Goal: Task Accomplishment & Management: Use online tool/utility

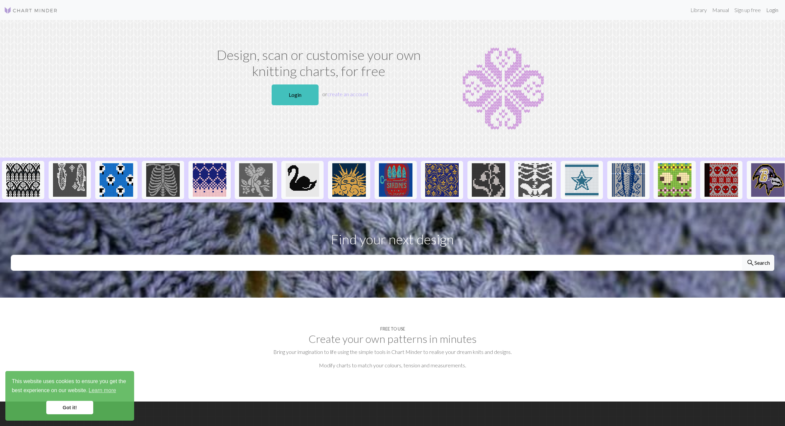
click at [772, 11] on link "Login" at bounding box center [771, 9] width 17 height 13
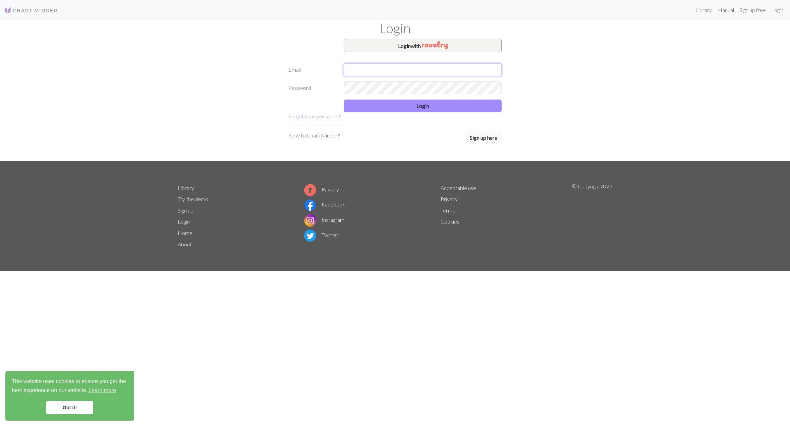
click at [425, 69] on input "text" at bounding box center [423, 69] width 158 height 13
type input "[EMAIL_ADDRESS][DOMAIN_NAME]"
click at [407, 62] on form "Login with Email [EMAIL_ADDRESS][DOMAIN_NAME] Password Login Forgot your passwo…" at bounding box center [394, 79] width 213 height 81
drag, startPoint x: 408, startPoint y: 68, endPoint x: 337, endPoint y: 68, distance: 71.1
click at [337, 68] on div "Email [EMAIL_ADDRESS][DOMAIN_NAME]" at bounding box center [394, 69] width 221 height 13
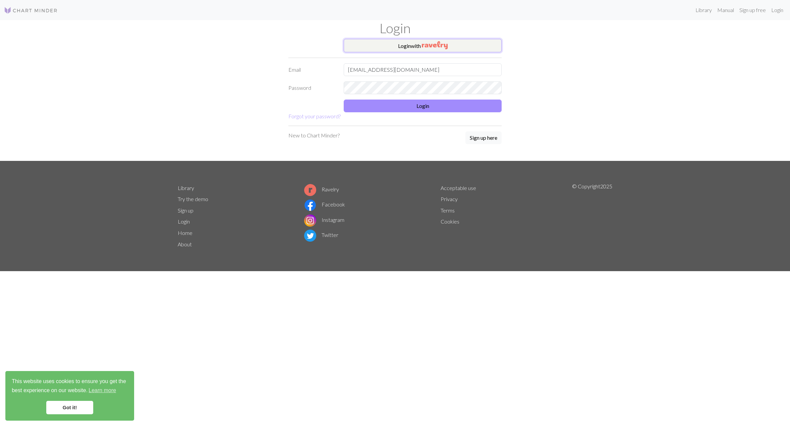
click at [409, 42] on button "Login with" at bounding box center [423, 45] width 158 height 13
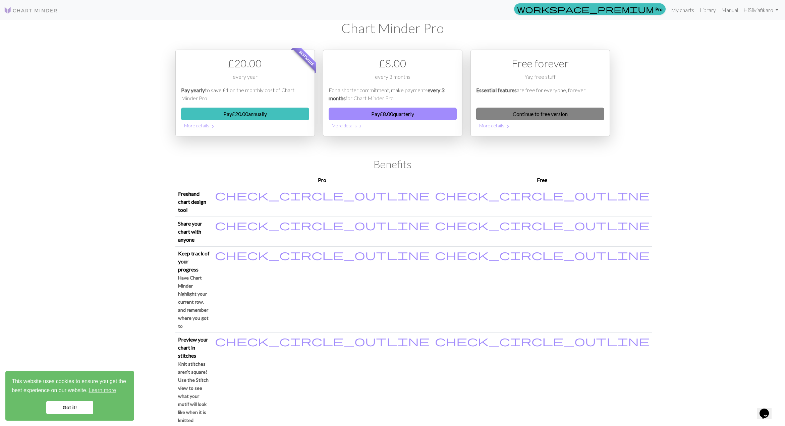
click at [592, 116] on link "Continue to free version" at bounding box center [540, 114] width 128 height 13
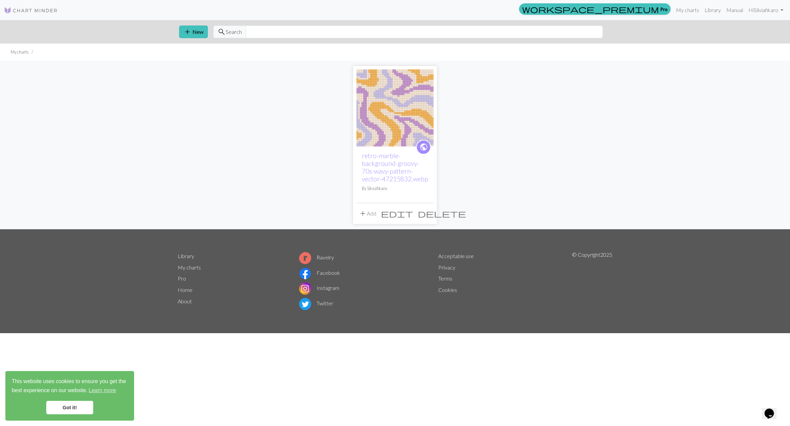
click at [187, 39] on div "add New search Search" at bounding box center [395, 31] width 442 height 23
click at [188, 31] on span "add" at bounding box center [187, 31] width 8 height 9
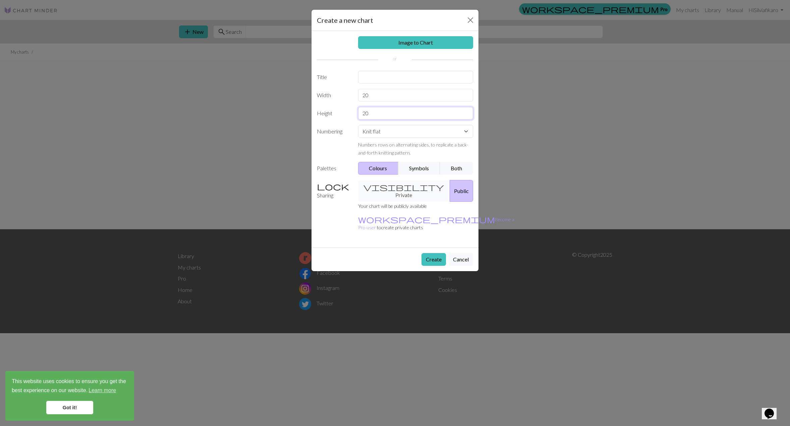
click at [380, 112] on input "20" at bounding box center [415, 113] width 115 height 13
drag, startPoint x: 383, startPoint y: 99, endPoint x: 345, endPoint y: 96, distance: 39.0
click at [345, 96] on div "Width 20" at bounding box center [395, 95] width 164 height 13
type input "72"
click at [393, 114] on input "20" at bounding box center [415, 113] width 115 height 13
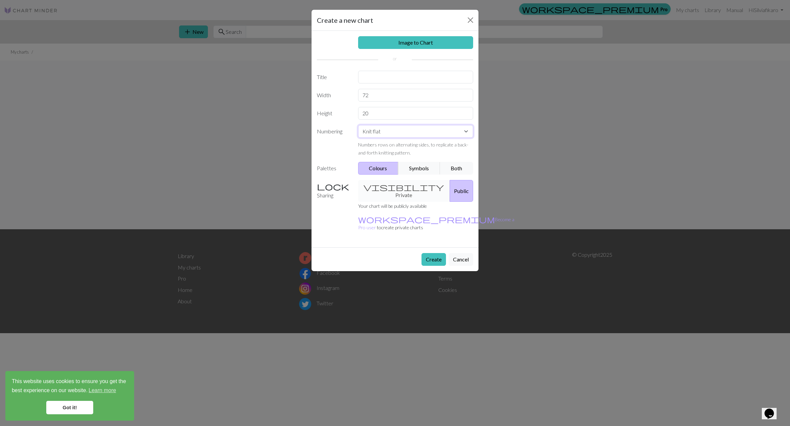
click at [407, 130] on select "Knit flat Knit in the round Lace knitting Cross stitch" at bounding box center [415, 131] width 115 height 13
select select "round"
click at [358, 125] on select "Knit flat Knit in the round Lace knitting Cross stitch" at bounding box center [415, 131] width 115 height 13
click at [373, 80] on input "text" at bounding box center [415, 77] width 115 height 13
type input "Wave sock cuff"
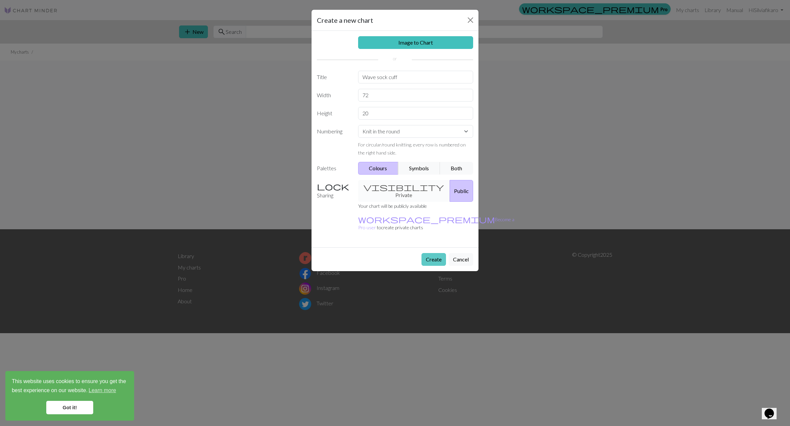
click at [428, 253] on button "Create" at bounding box center [433, 259] width 24 height 13
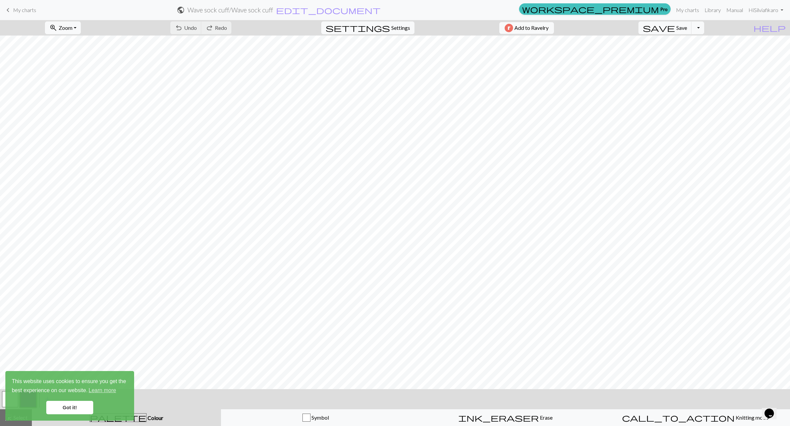
click at [68, 406] on link "Got it!" at bounding box center [69, 407] width 47 height 13
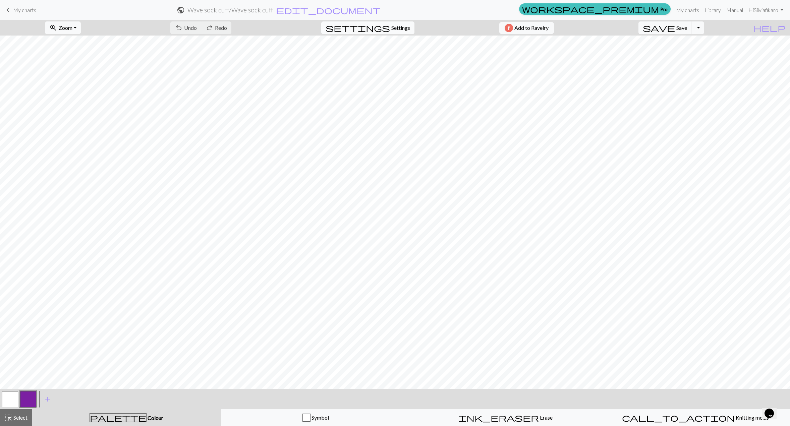
click at [405, 29] on span "Settings" at bounding box center [400, 28] width 19 height 8
select select "aran"
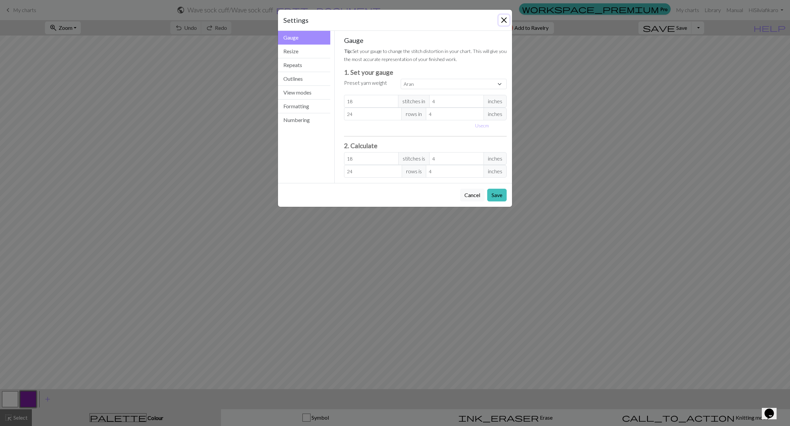
click at [507, 18] on button "Close" at bounding box center [503, 20] width 11 height 11
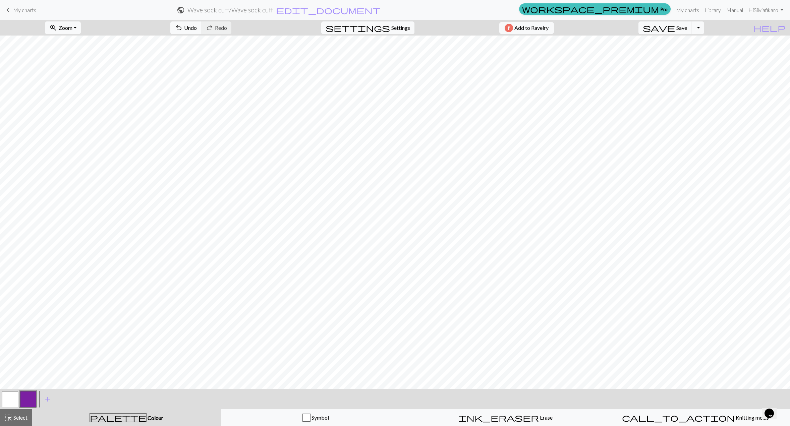
click at [34, 399] on button "button" at bounding box center [28, 399] width 16 height 16
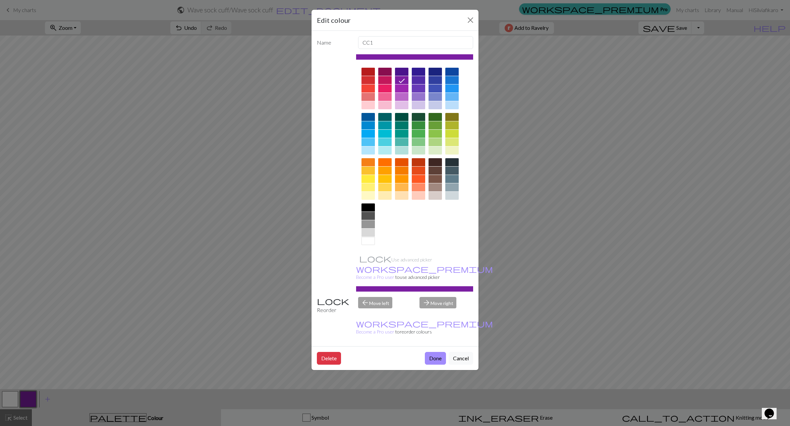
click at [384, 97] on div at bounding box center [384, 97] width 13 height 8
click at [436, 352] on button "Done" at bounding box center [435, 358] width 21 height 13
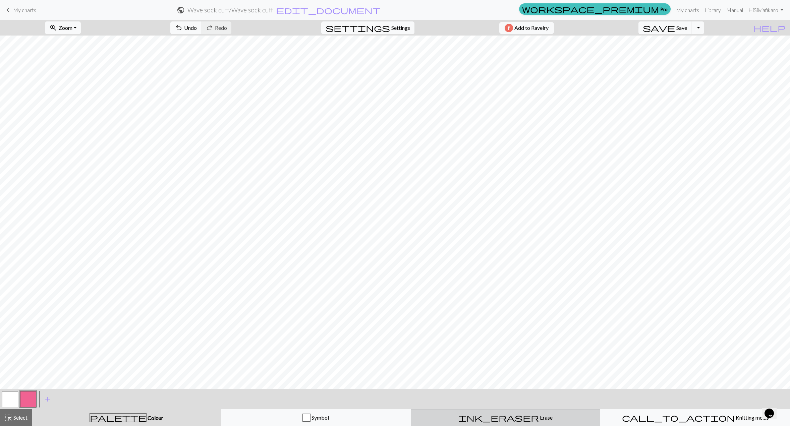
click at [539, 415] on span "Erase" at bounding box center [546, 417] width 14 height 6
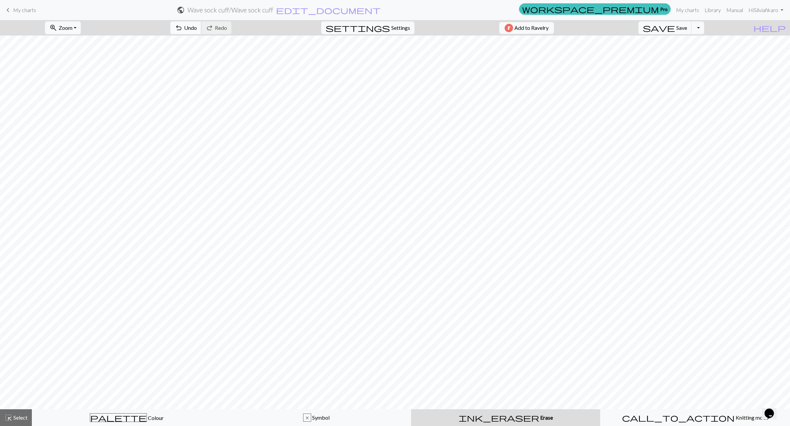
click at [183, 28] on span "undo" at bounding box center [179, 27] width 8 height 9
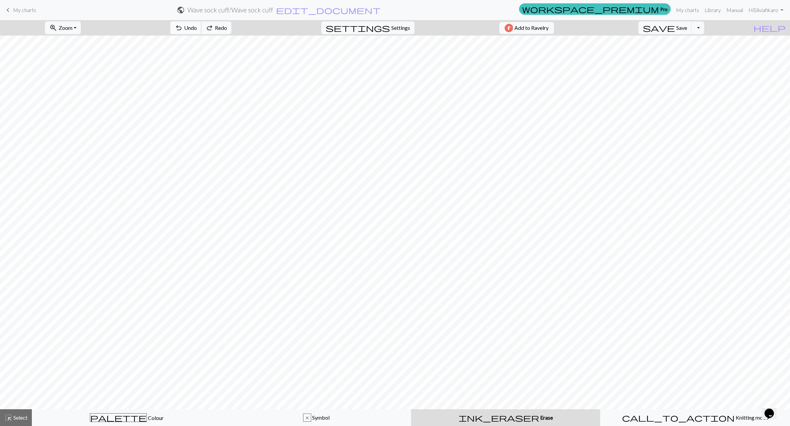
click at [183, 28] on span "undo" at bounding box center [179, 27] width 8 height 9
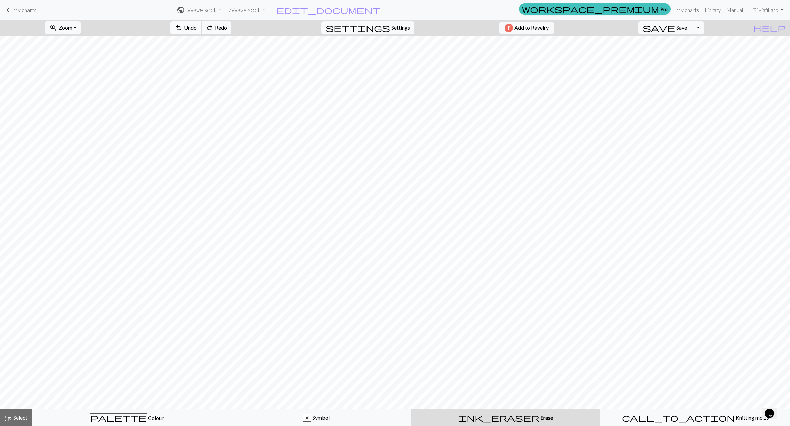
click at [183, 28] on span "undo" at bounding box center [179, 27] width 8 height 9
click at [231, 30] on button "redo Redo Redo" at bounding box center [216, 27] width 30 height 13
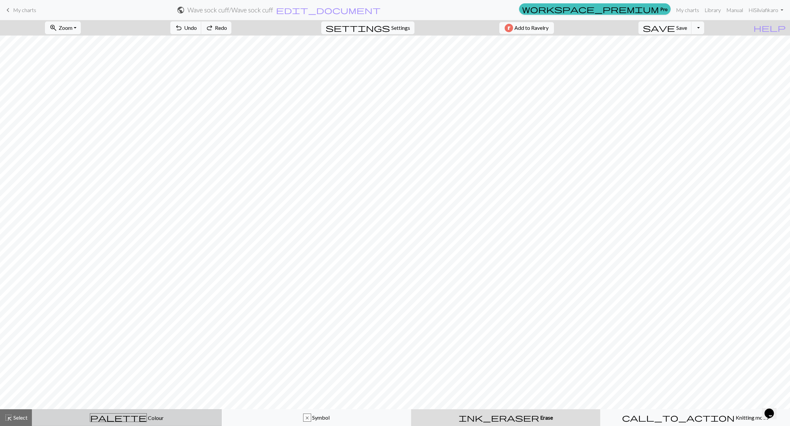
click at [147, 419] on span "Colour" at bounding box center [155, 418] width 17 height 6
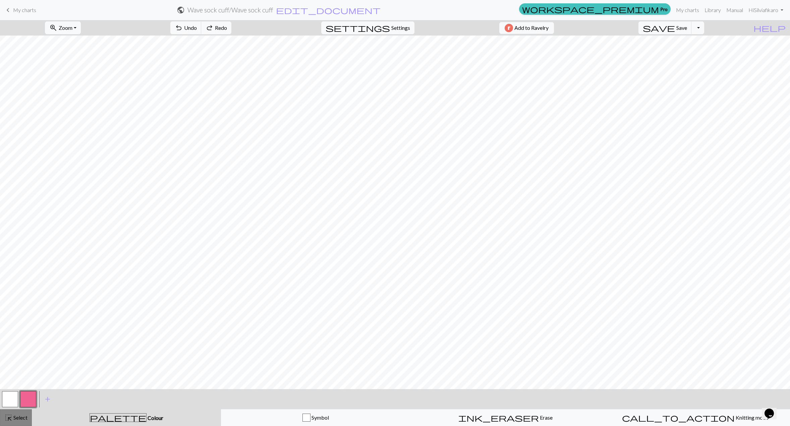
click at [19, 415] on span "Select" at bounding box center [19, 417] width 15 height 6
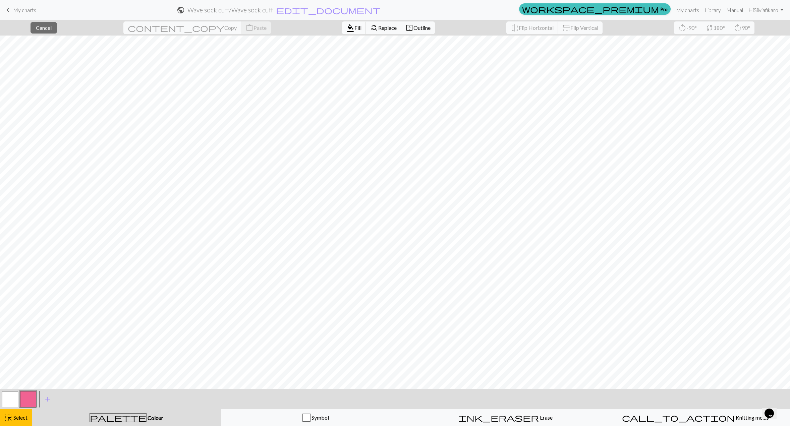
click at [354, 28] on span "Fill" at bounding box center [357, 27] width 7 height 6
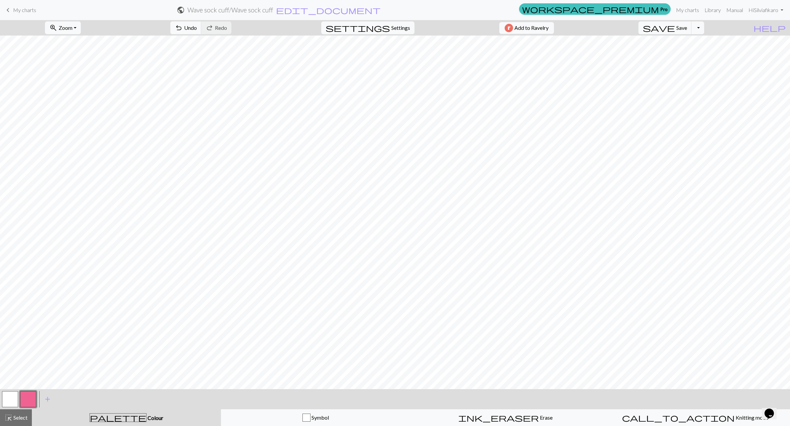
click at [32, 399] on button "button" at bounding box center [28, 399] width 16 height 16
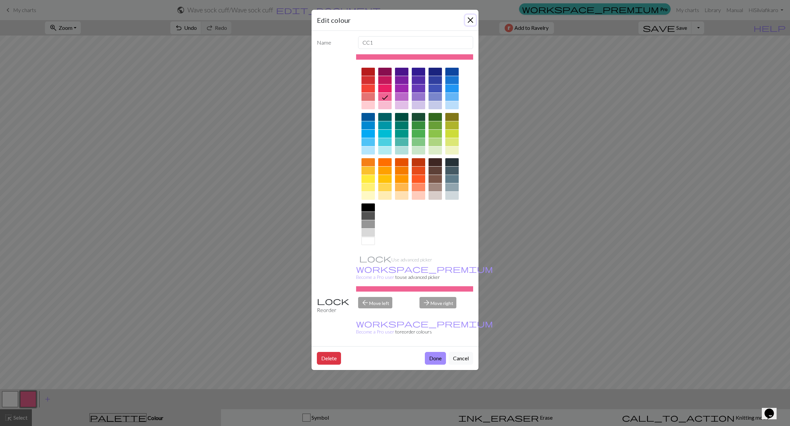
click at [473, 17] on button "Close" at bounding box center [470, 20] width 11 height 11
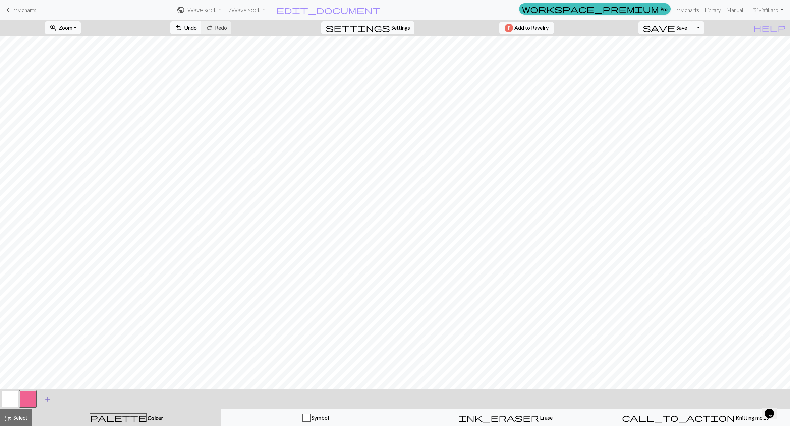
click at [48, 397] on span "add" at bounding box center [48, 399] width 8 height 9
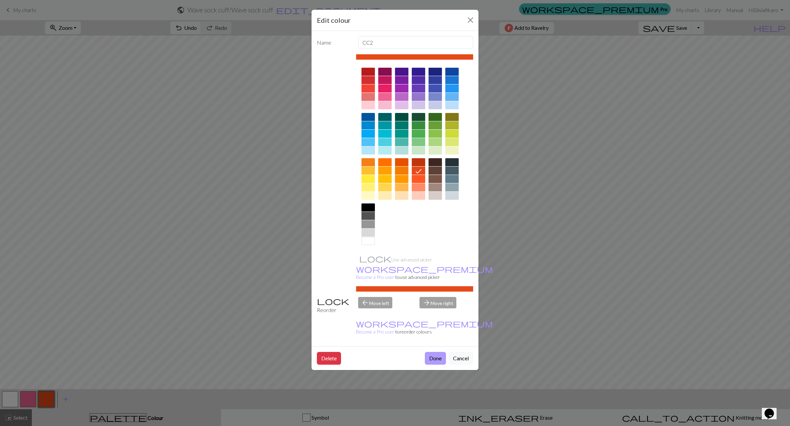
click at [430, 352] on button "Done" at bounding box center [435, 358] width 21 height 13
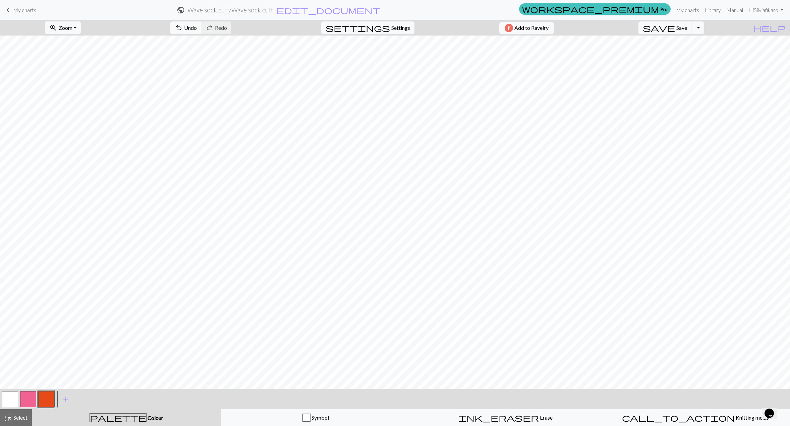
click at [47, 400] on button "button" at bounding box center [46, 399] width 16 height 16
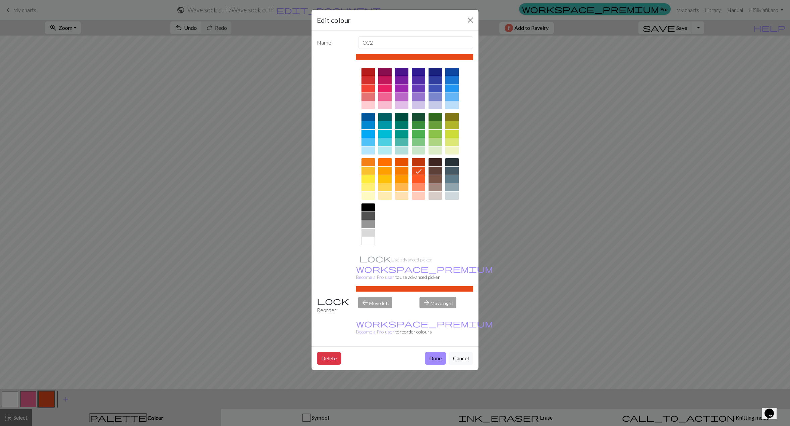
click at [417, 117] on div at bounding box center [418, 117] width 13 height 8
click at [434, 352] on button "Done" at bounding box center [435, 358] width 21 height 13
